Goal: Transaction & Acquisition: Purchase product/service

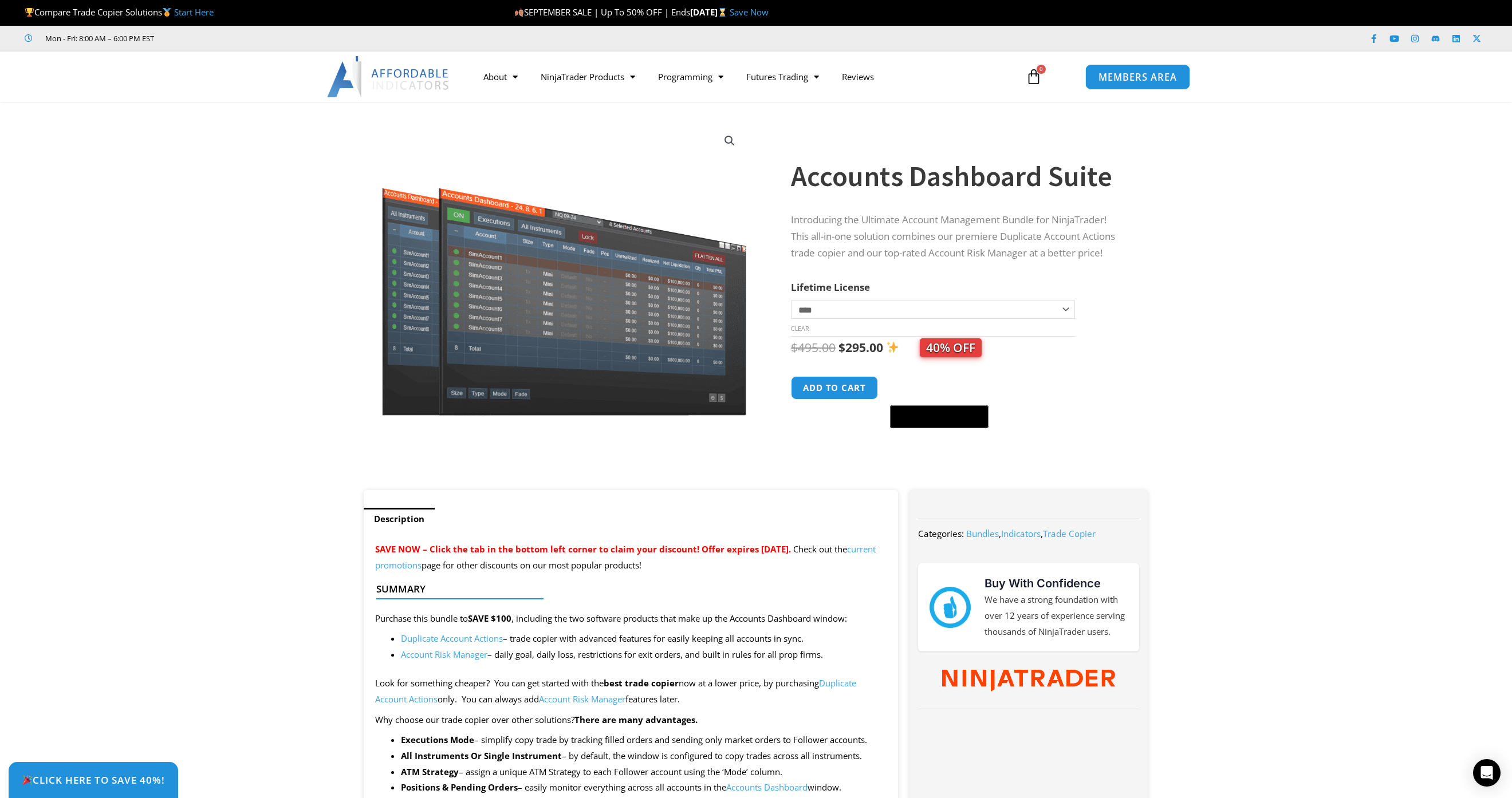
click at [1121, 80] on span "MEMBERS AREA" at bounding box center [1137, 77] width 79 height 10
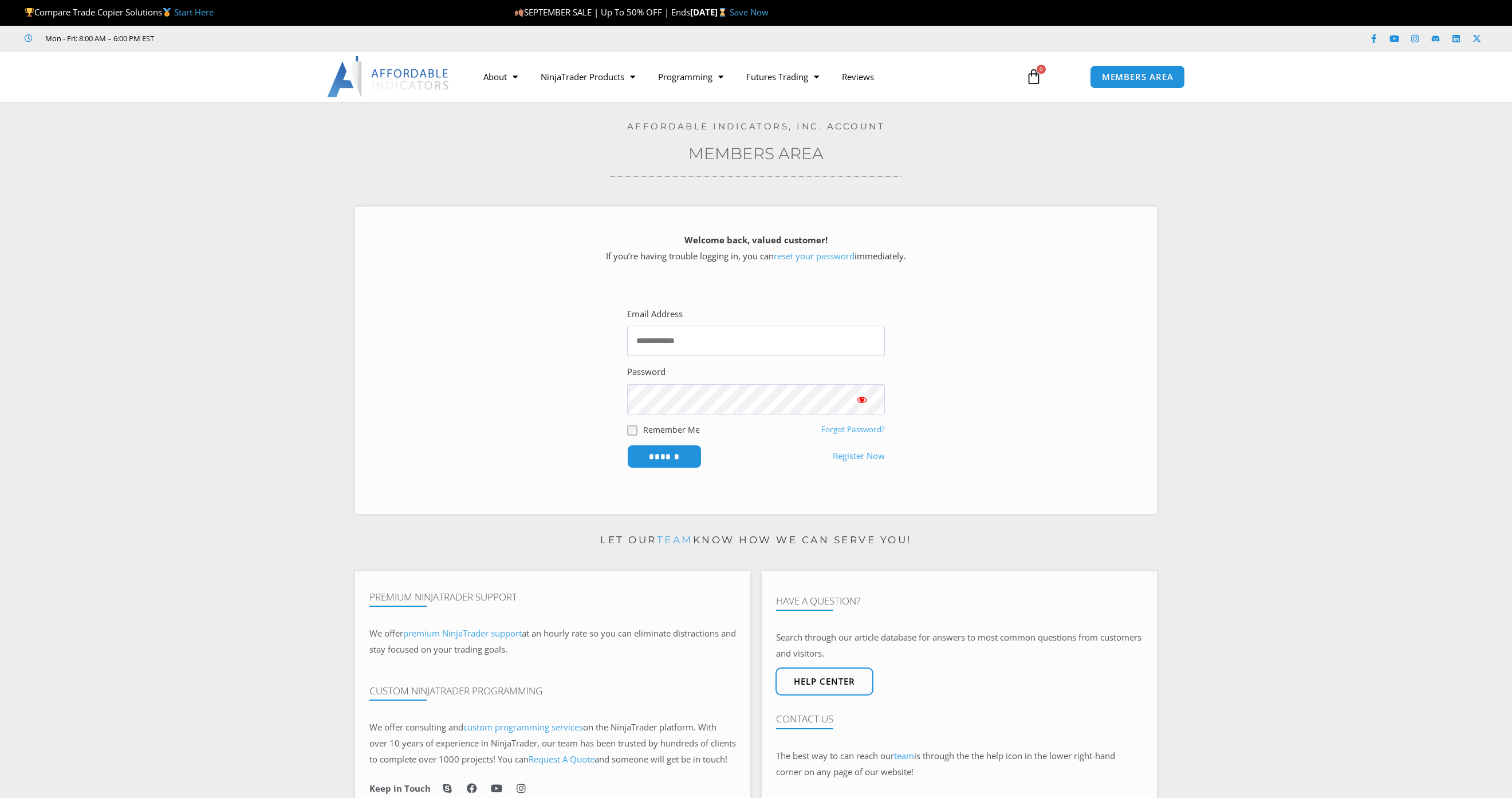
type input "**********"
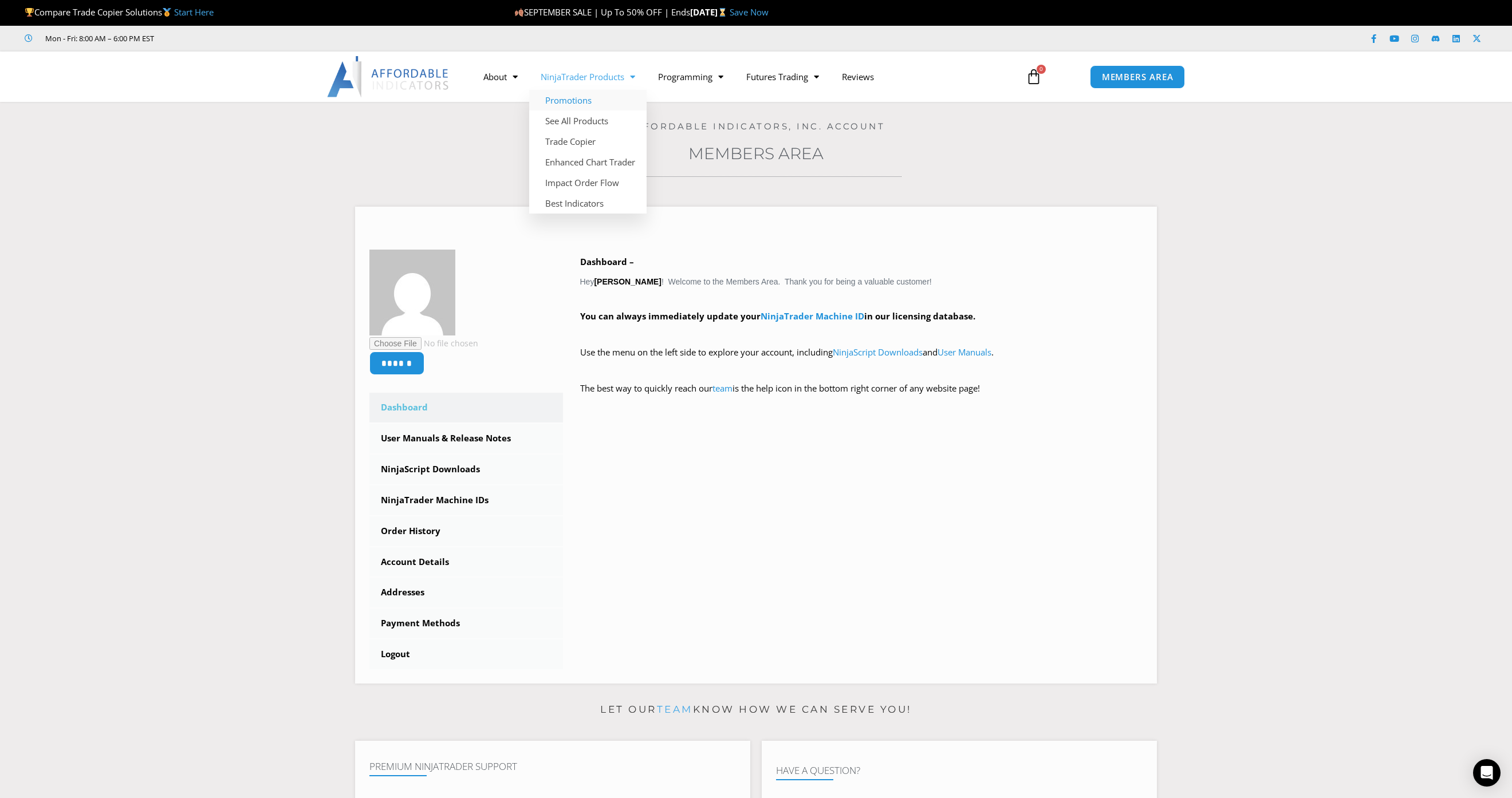
click at [596, 101] on link "Promotions" at bounding box center [588, 100] width 117 height 21
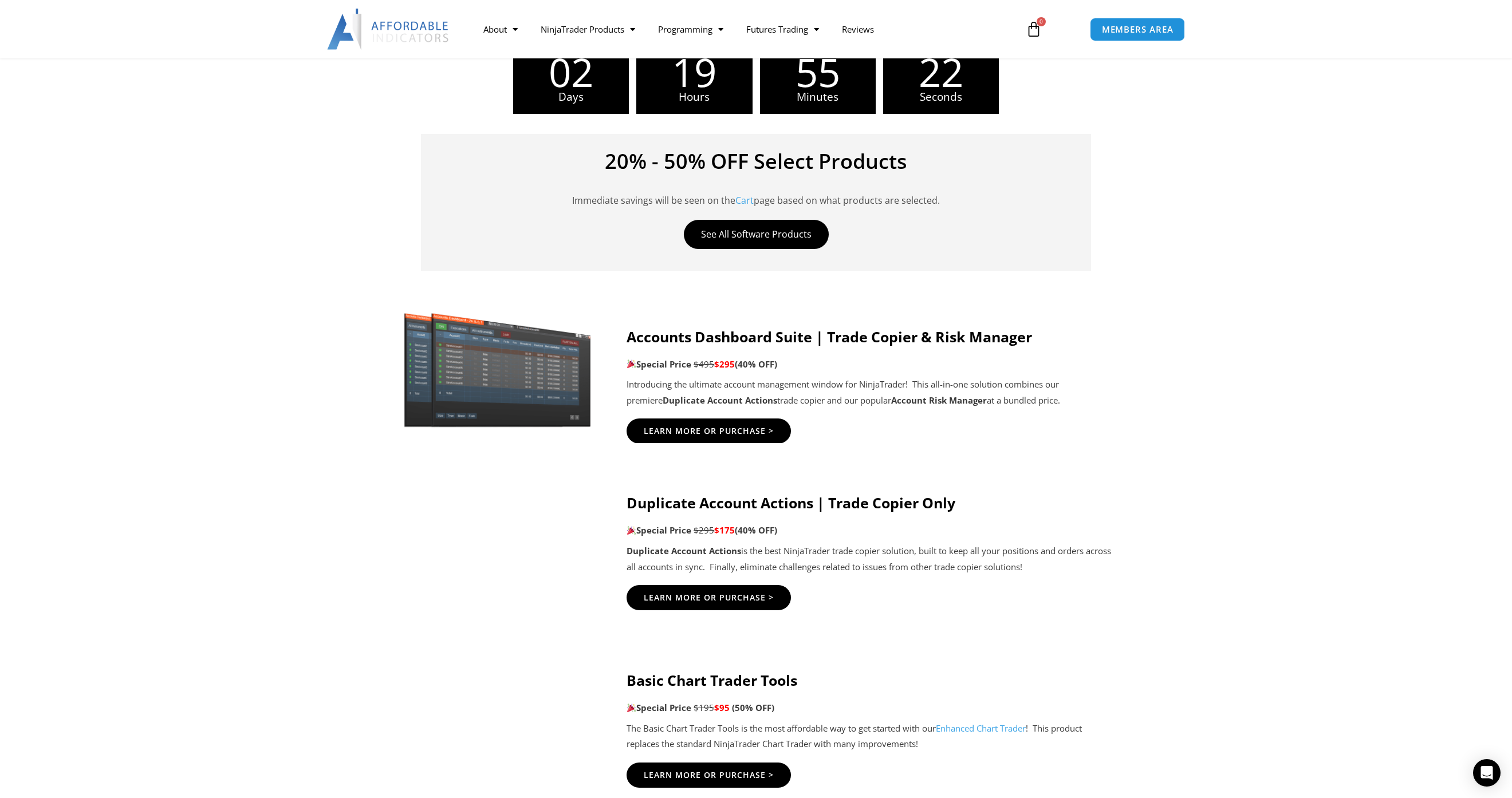
scroll to position [401, 0]
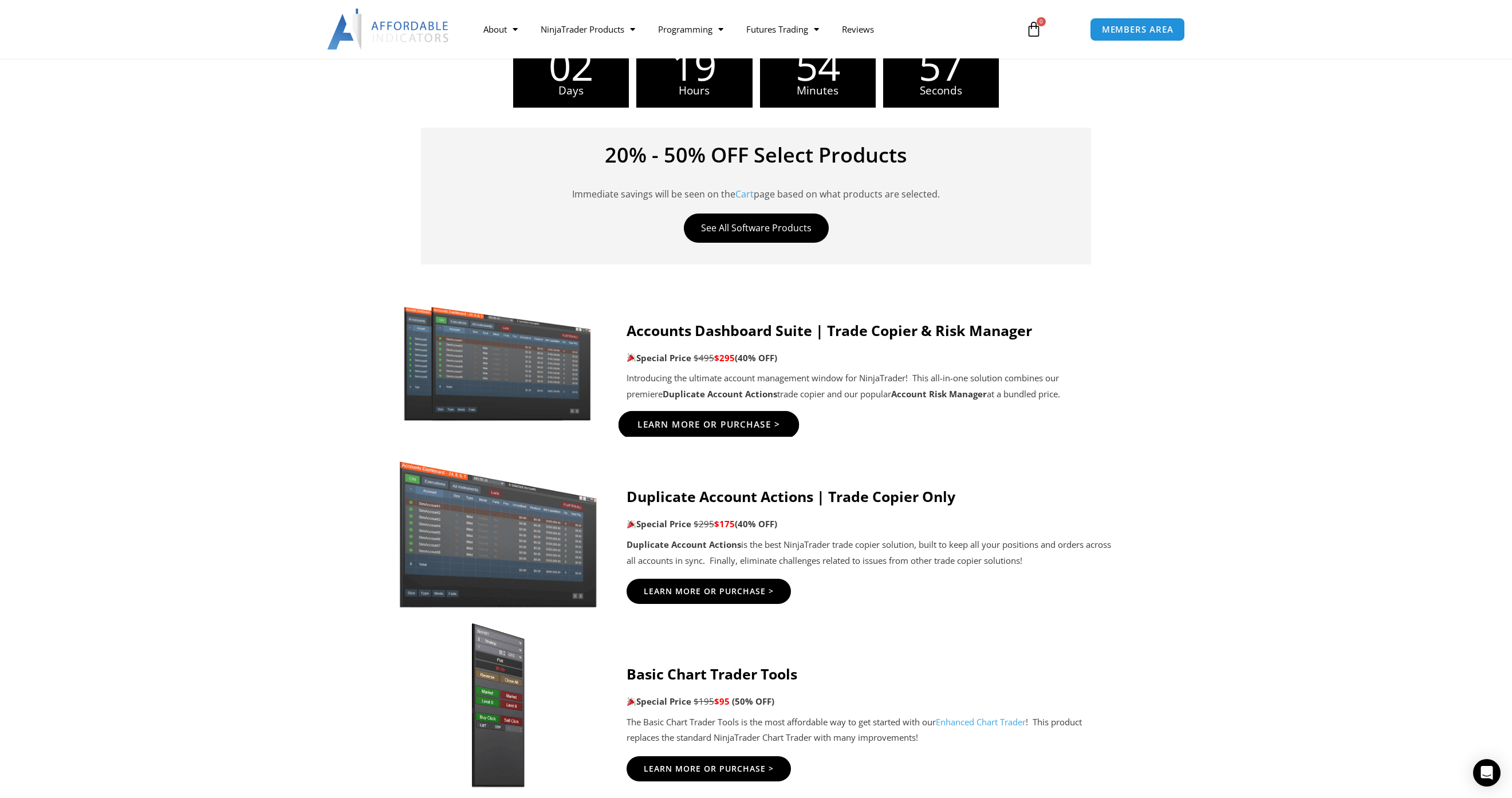
click at [708, 425] on span "Learn More Or Purchase >" at bounding box center [709, 425] width 143 height 9
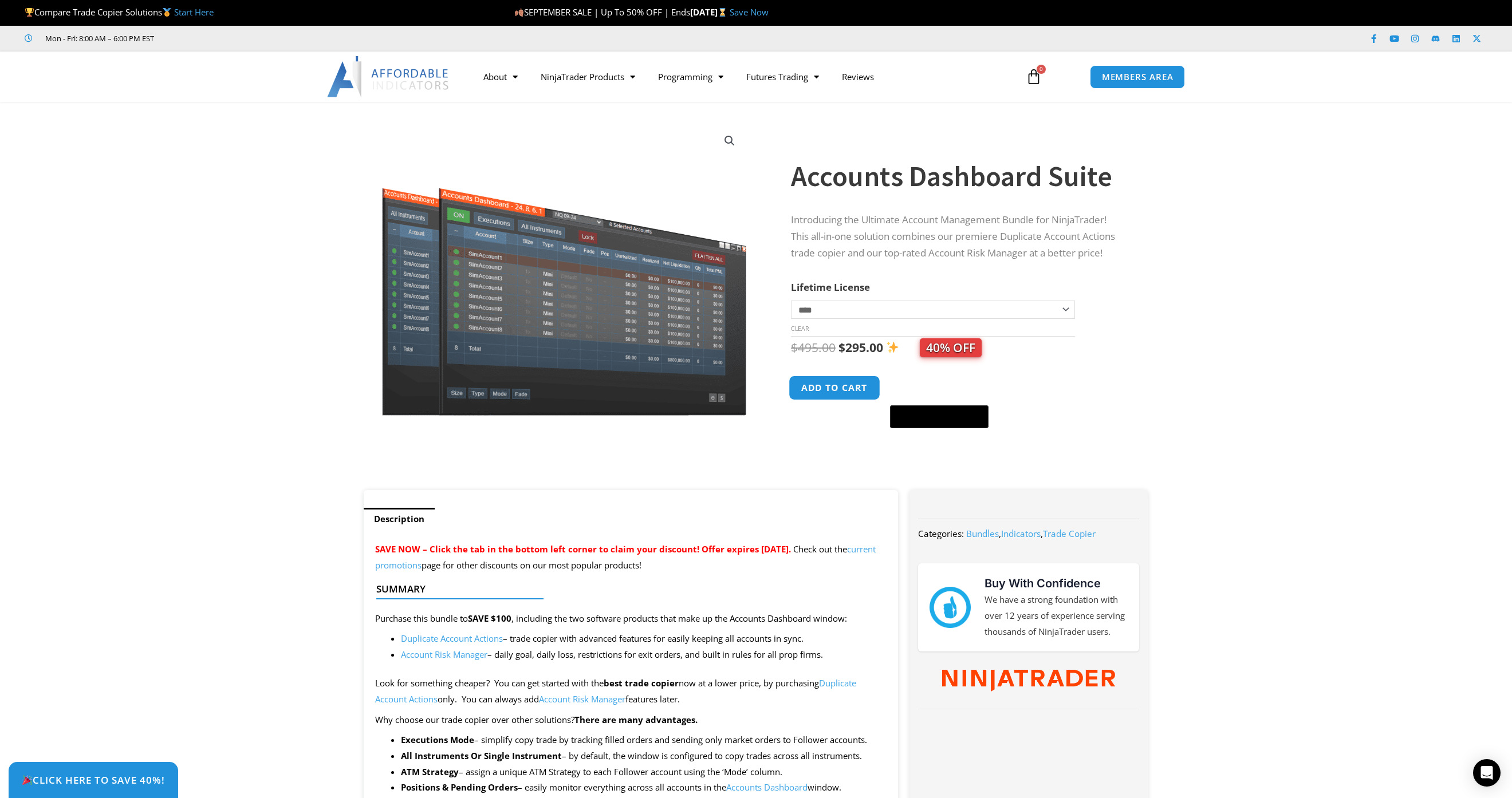
click at [806, 396] on button "Add to cart" at bounding box center [834, 388] width 92 height 25
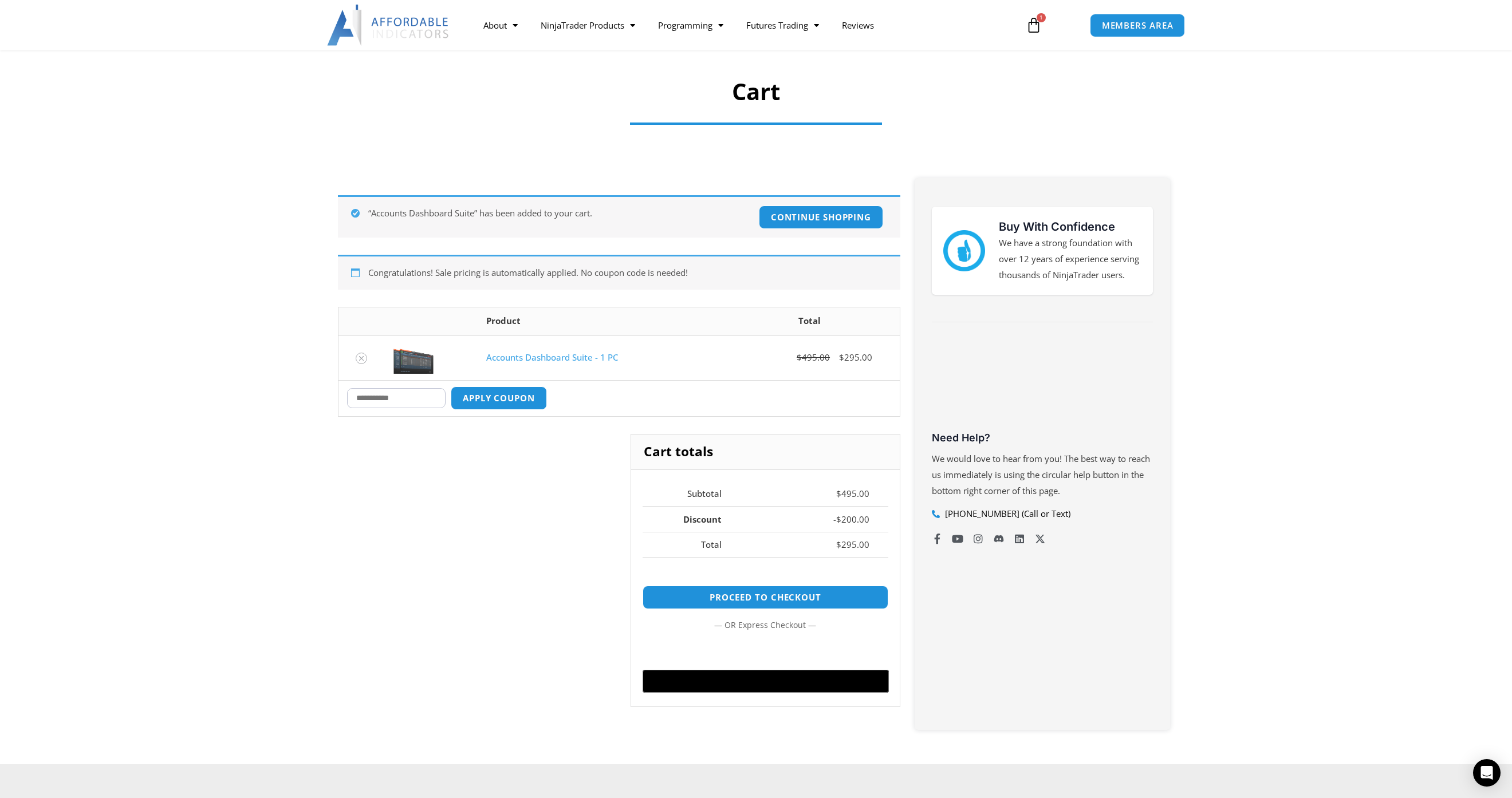
scroll to position [115, 0]
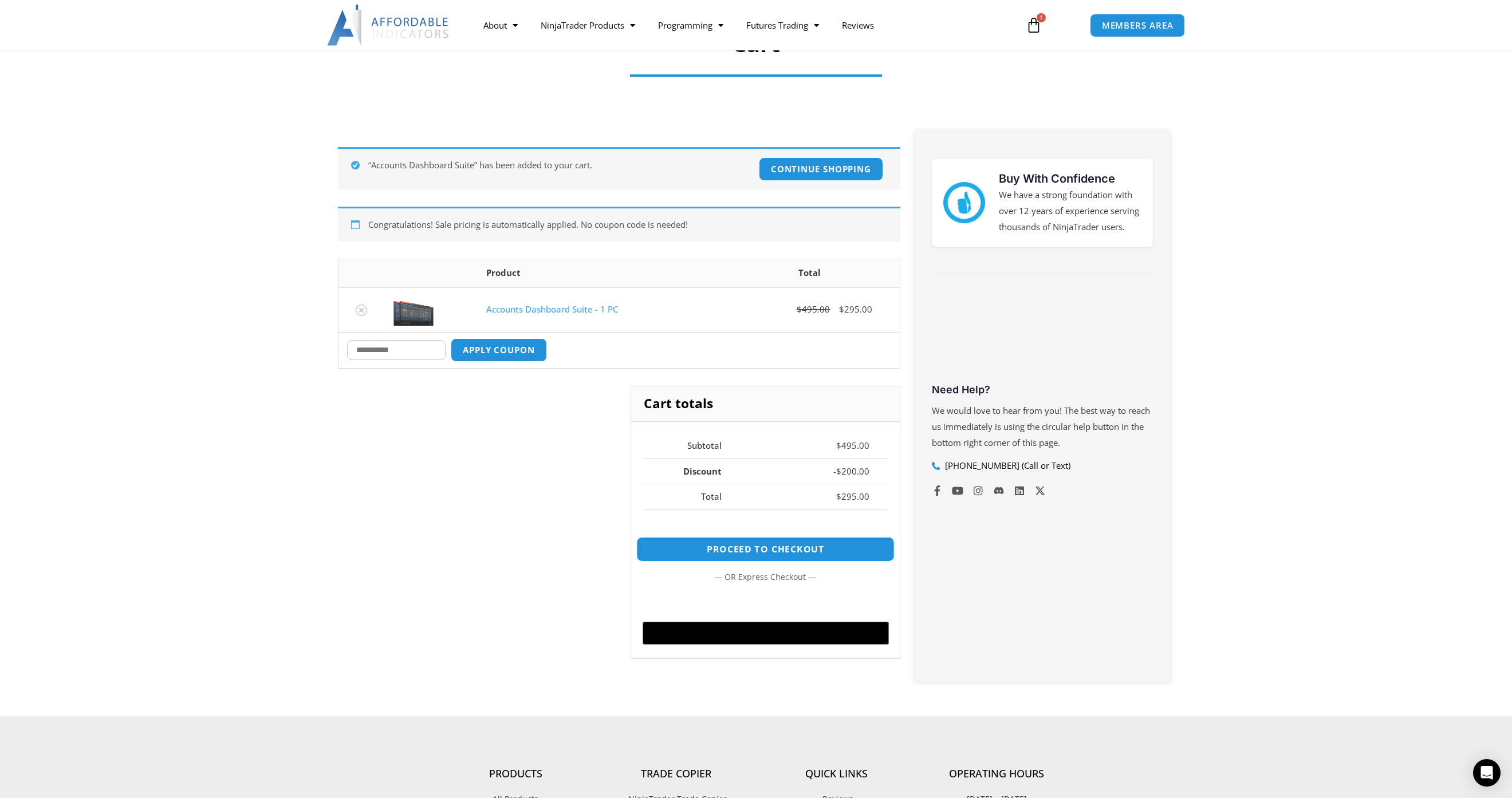
click at [674, 544] on link "Proceed to checkout" at bounding box center [765, 549] width 258 height 25
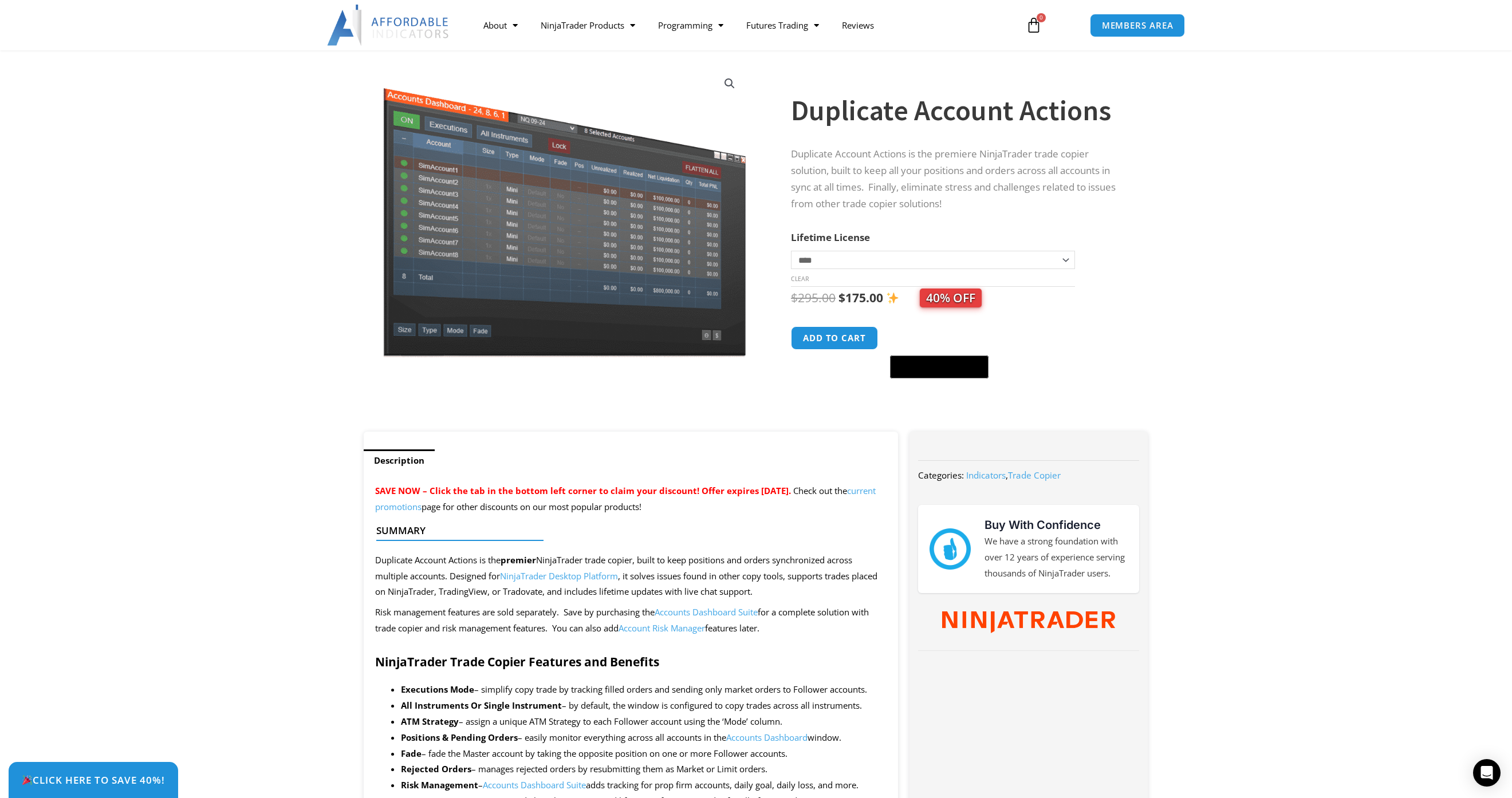
click at [1031, 22] on icon at bounding box center [1033, 25] width 16 height 16
